Goal: Find contact information: Find contact information

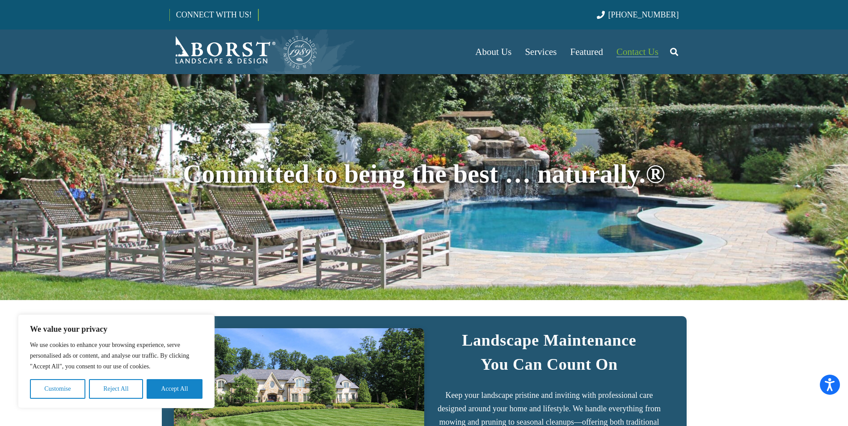
click at [641, 51] on span "Contact Us" at bounding box center [637, 51] width 42 height 11
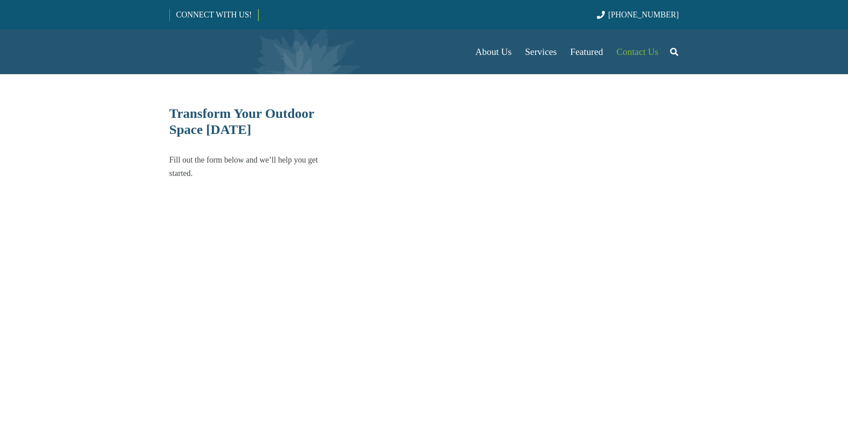
select select "******"
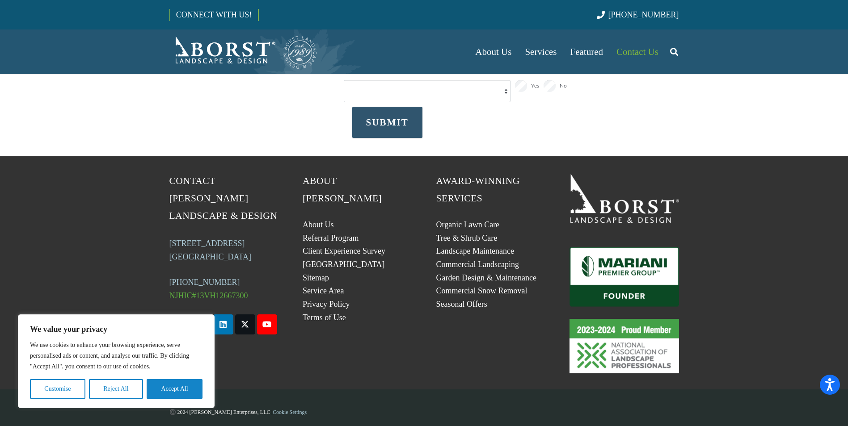
scroll to position [344, 0]
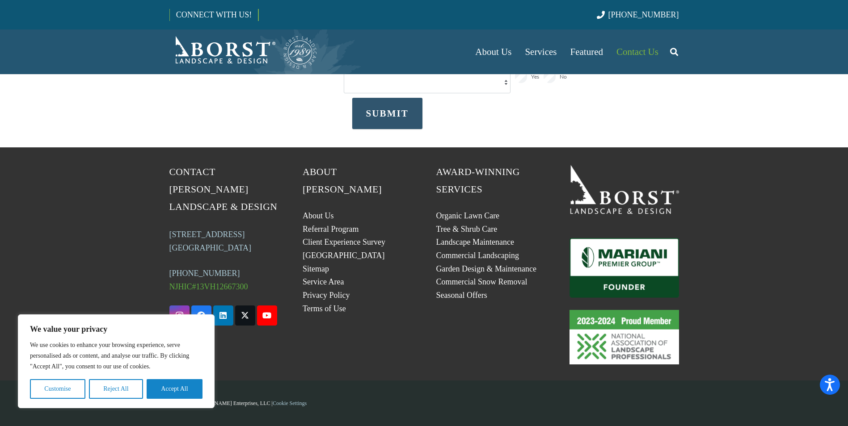
drag, startPoint x: 249, startPoint y: 231, endPoint x: 168, endPoint y: 217, distance: 83.0
click at [168, 217] on div "Contact Borst Landscape & Design 260 W. Crescent Ave., Suite 1 Allendale, NJ 07…" at bounding box center [224, 264] width 134 height 201
copy link "260 W. Crescent Ave., Suite 1 Allendale, NJ 07401"
